Goal: Information Seeking & Learning: Learn about a topic

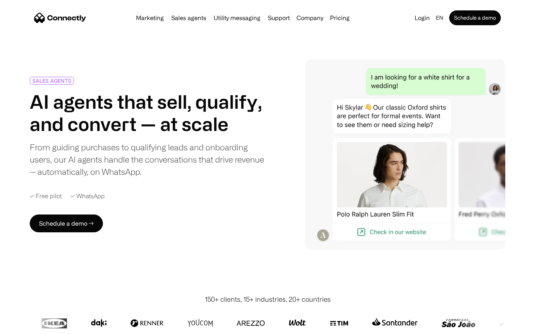
scroll to position [2068, 0]
